Goal: Navigation & Orientation: Understand site structure

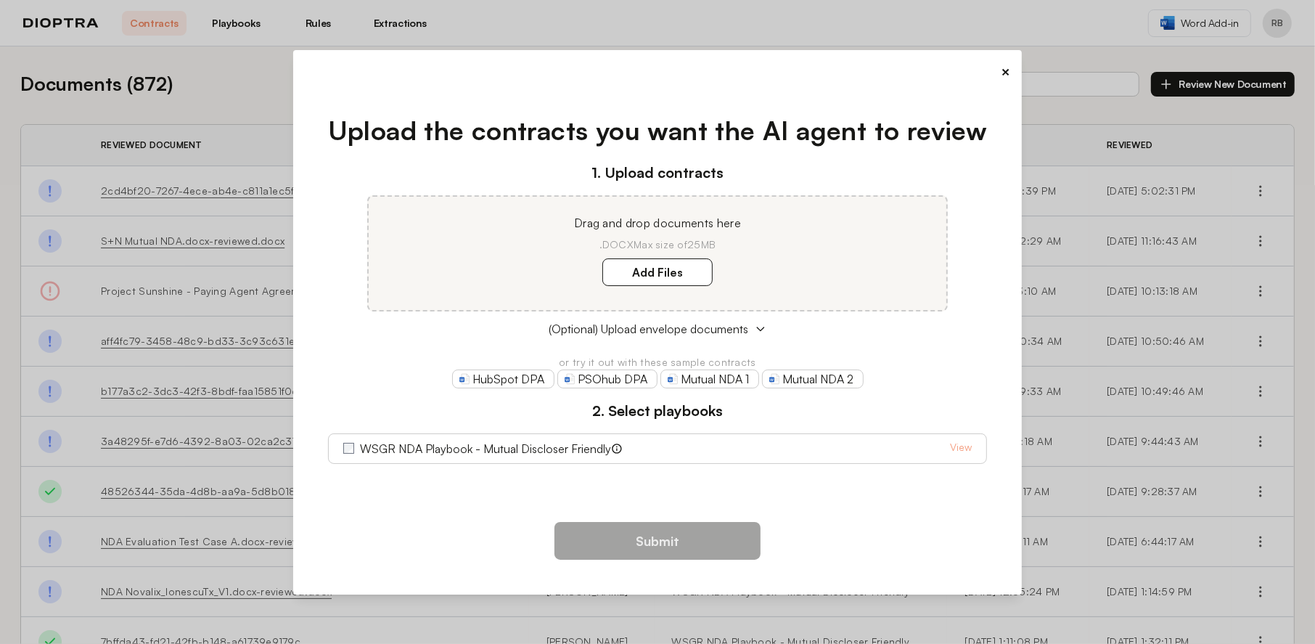
click at [989, 62] on div "×" at bounding box center [658, 72] width 706 height 20
click at [1011, 69] on div "× Upload the contracts you want the AI agent to review 1. Upload contracts Drag…" at bounding box center [657, 322] width 729 height 544
click at [1006, 73] on button "×" at bounding box center [1004, 72] width 9 height 20
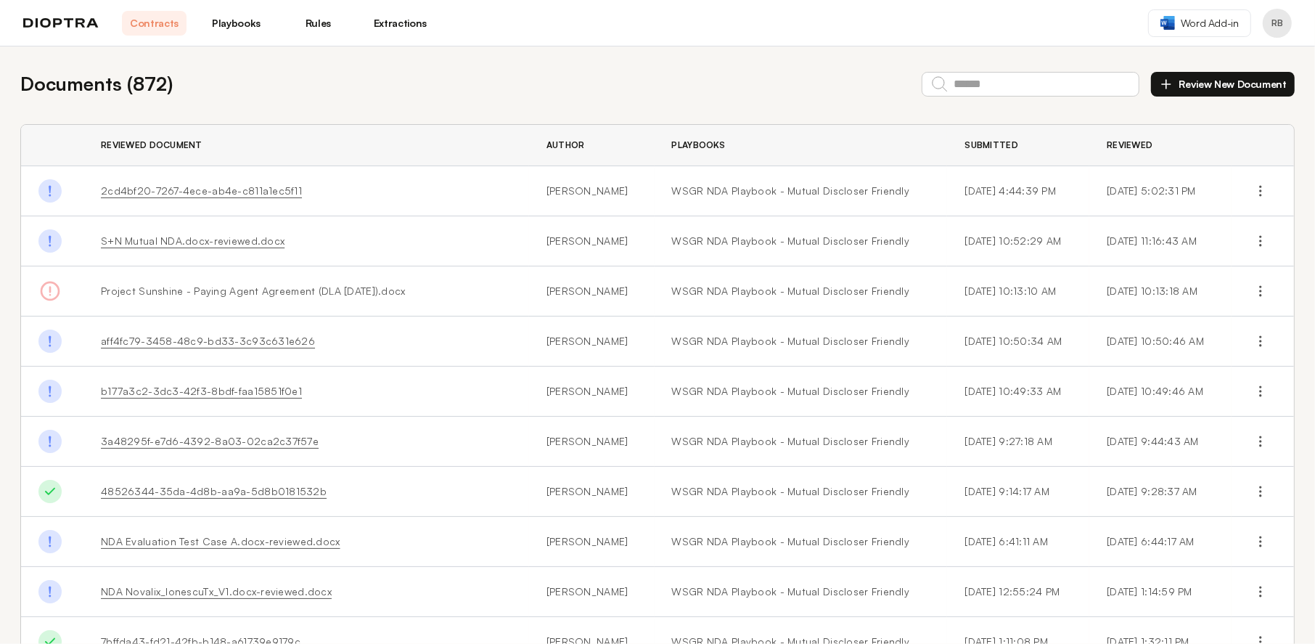
click at [238, 20] on link "Playbooks" at bounding box center [236, 23] width 65 height 25
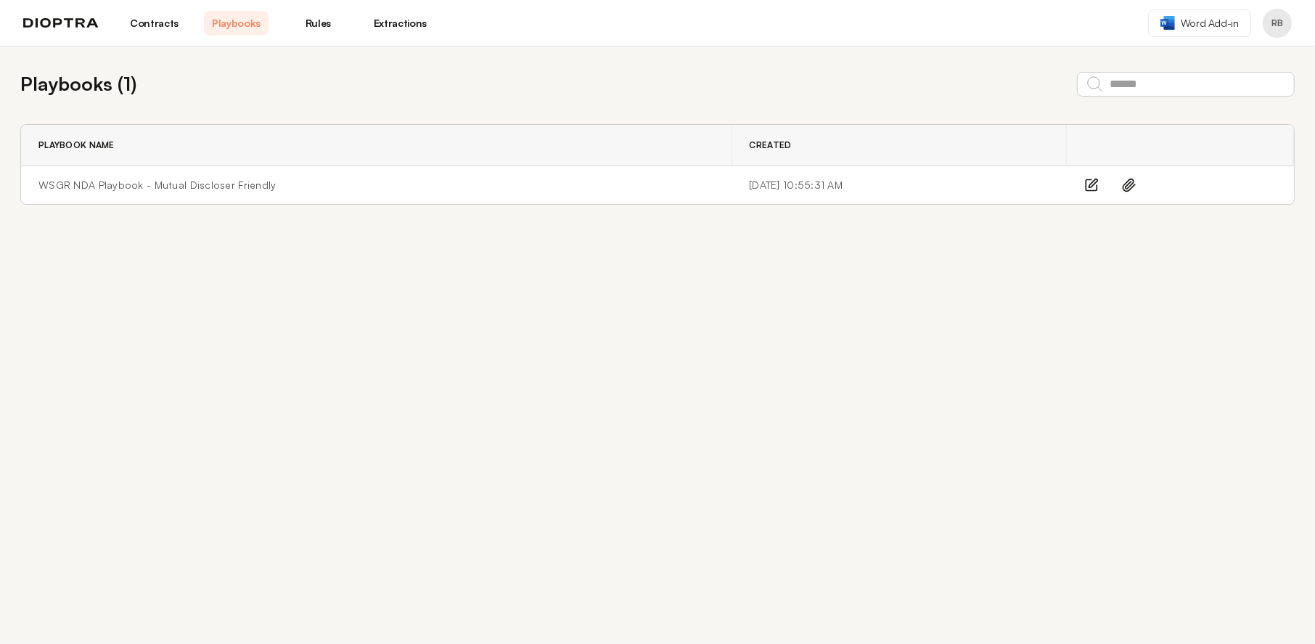
click at [308, 23] on link "Rules" at bounding box center [318, 23] width 65 height 25
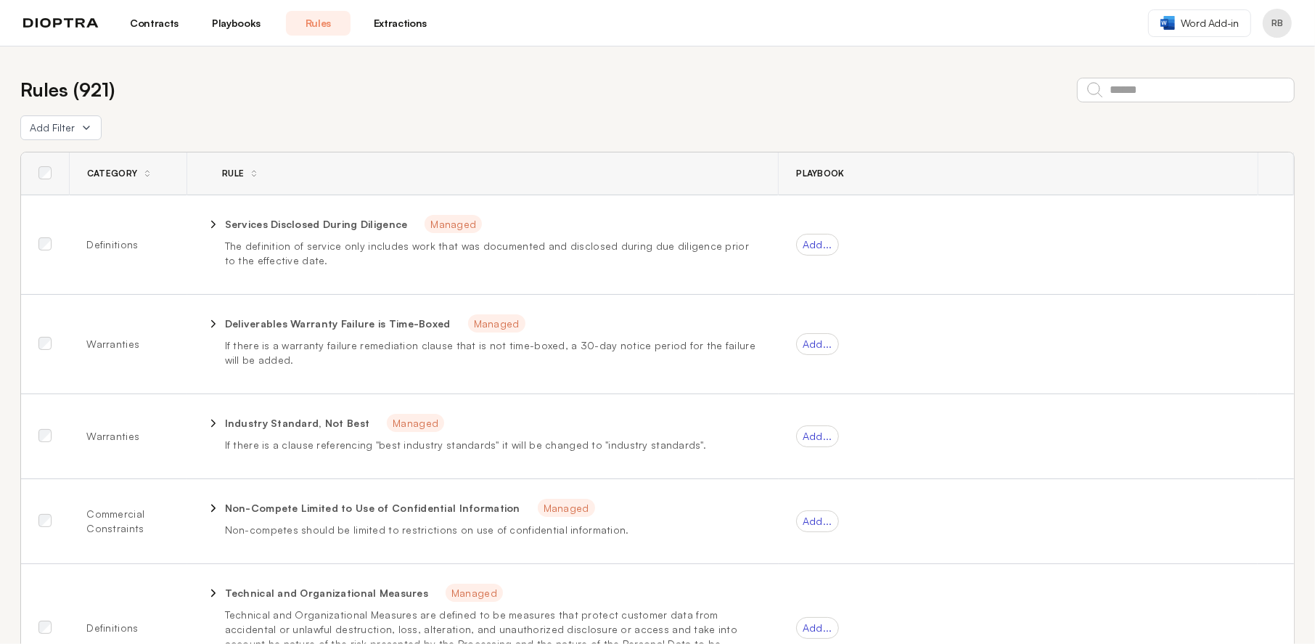
click at [155, 87] on div "Rules ( 921 )" at bounding box center [657, 89] width 1274 height 28
